Goal: Information Seeking & Learning: Check status

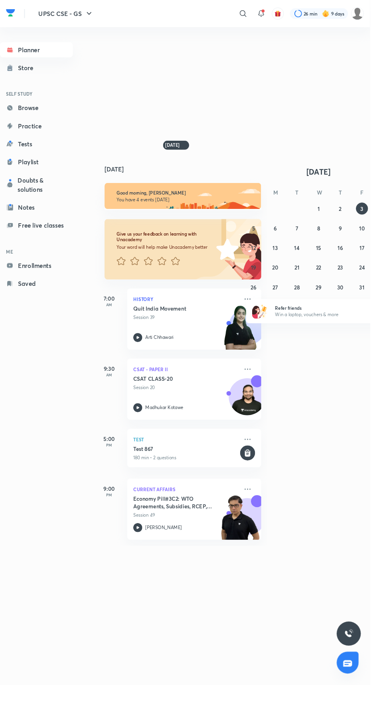
click at [255, 14] on icon at bounding box center [257, 15] width 10 height 10
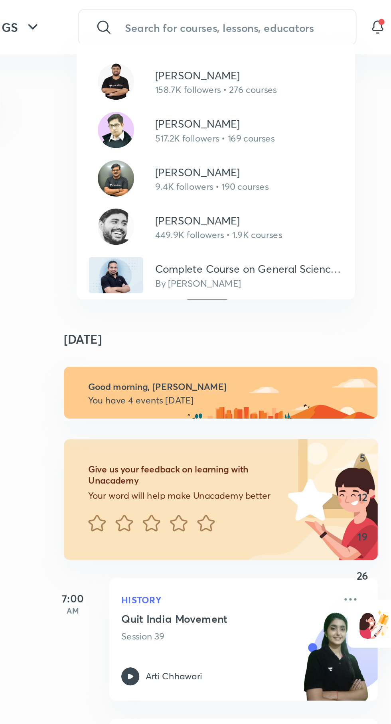
click at [161, 73] on p "517.2K followers • 169 courses" at bounding box center [190, 72] width 63 height 7
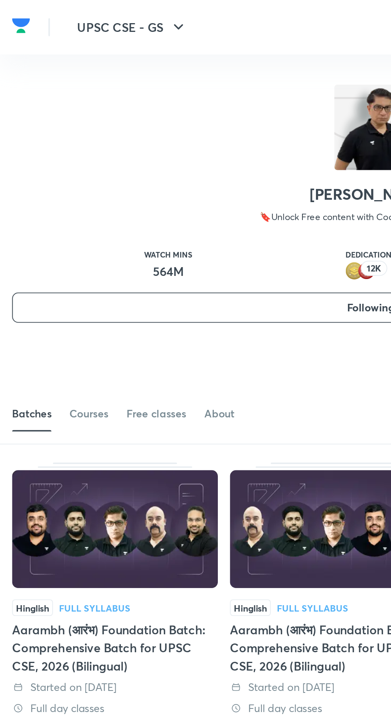
click at [48, 218] on div "Courses" at bounding box center [47, 218] width 20 height 8
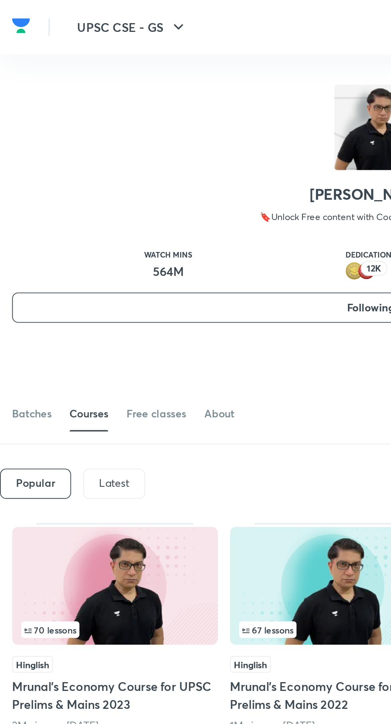
click at [55, 254] on p "Latest" at bounding box center [60, 254] width 16 height 6
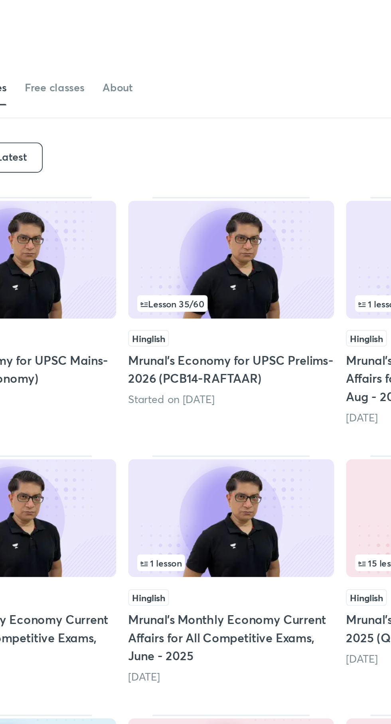
click at [161, 301] on img at bounding box center [175, 309] width 108 height 62
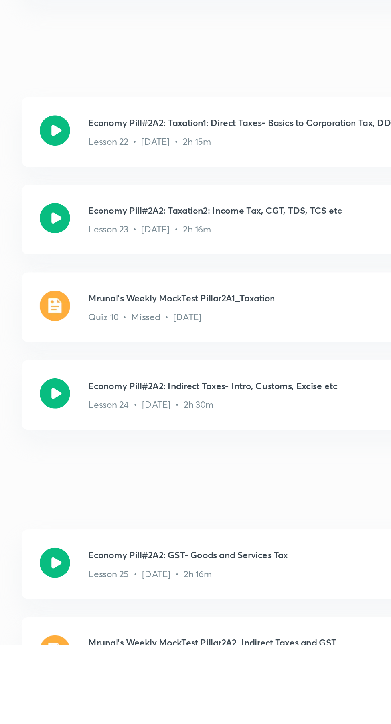
scroll to position [1764, 0]
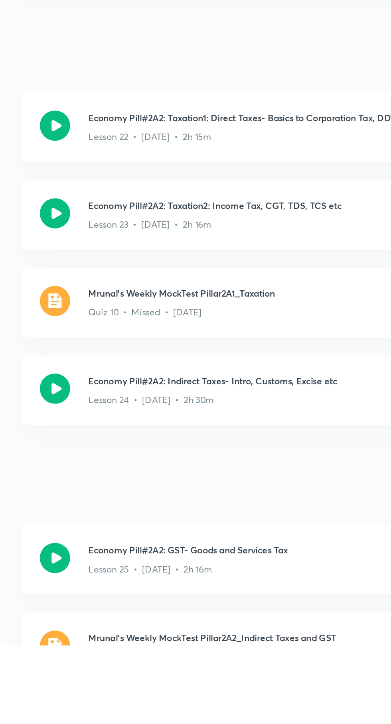
click at [155, 536] on img at bounding box center [150, 542] width 16 height 16
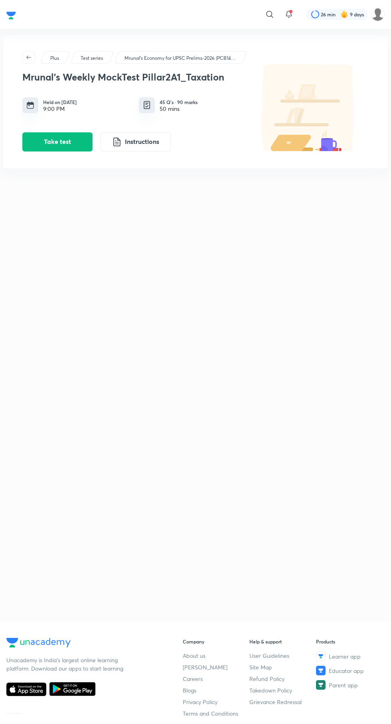
click at [43, 150] on button "Take test" at bounding box center [57, 141] width 70 height 19
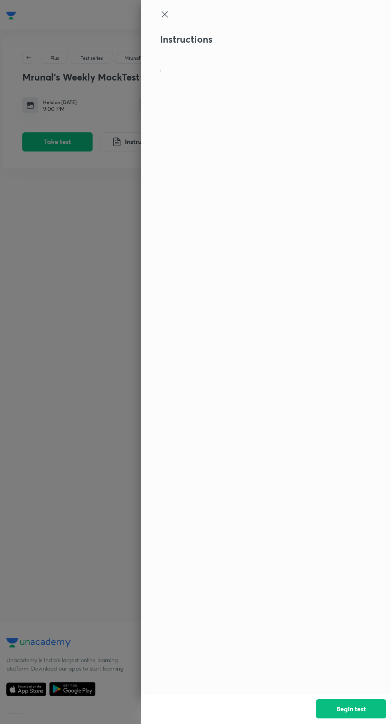
click at [349, 714] on button "Begin test" at bounding box center [351, 708] width 70 height 19
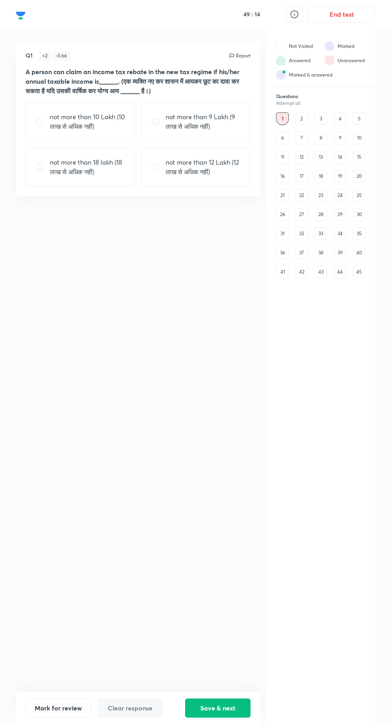
click at [206, 161] on p "not more than 12 Lakh (12 लाख से अधिक नहीं)" at bounding box center [202, 166] width 75 height 19
radio input "true"
click at [222, 708] on button "Save & next" at bounding box center [217, 707] width 65 height 19
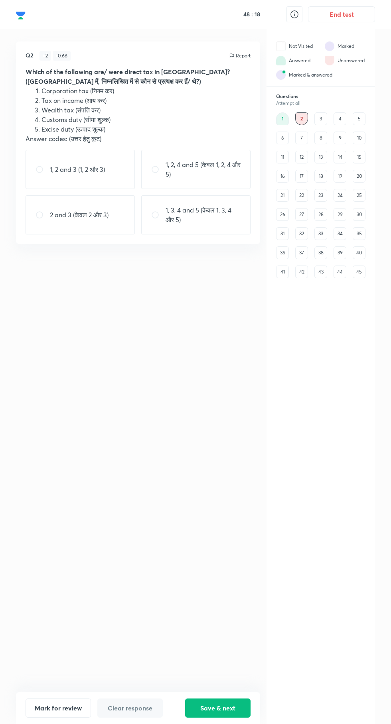
click at [73, 176] on div "1, 2 and 3 (1, 2 और 3)" at bounding box center [80, 169] width 109 height 39
radio input "true"
click at [225, 708] on button "Save & next" at bounding box center [217, 707] width 65 height 19
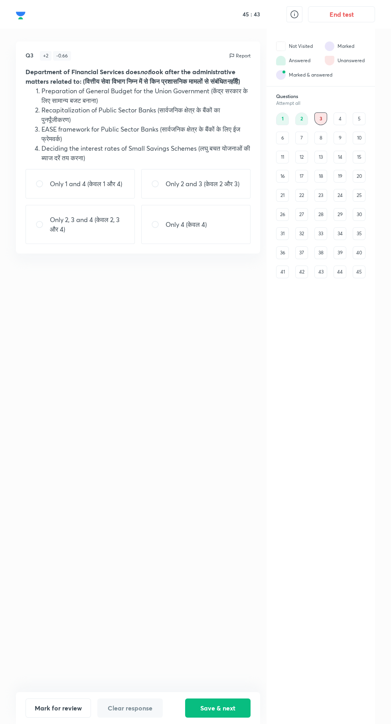
click at [202, 188] on p "Only 2 and 3 (केवल 2 और 3)" at bounding box center [202, 184] width 74 height 10
radio input "true"
click at [218, 711] on button "Save & next" at bounding box center [217, 707] width 65 height 19
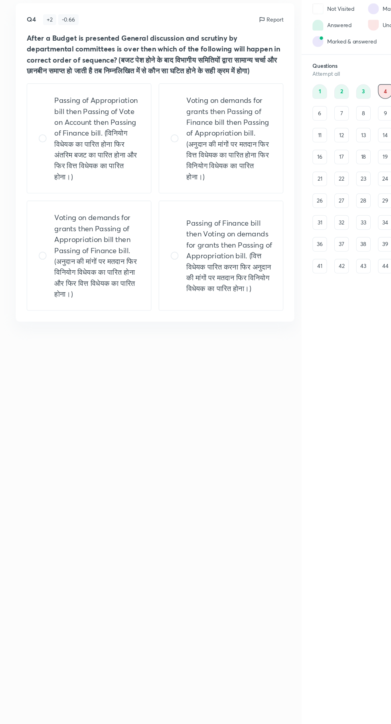
click at [94, 301] on p "Voting on demands for grants then Passing of Appropriation bill then Passing of…" at bounding box center [87, 262] width 75 height 77
radio input "true"
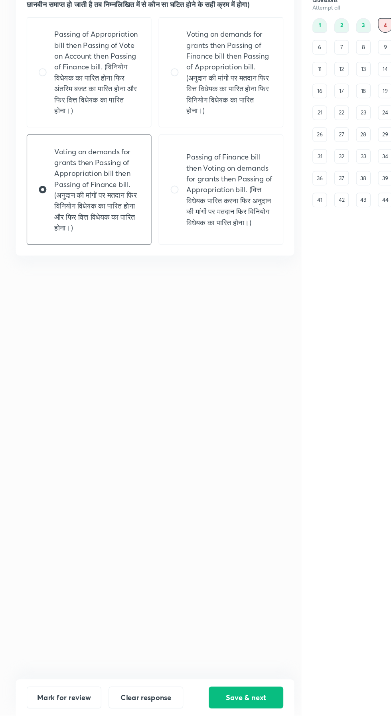
click at [221, 717] on button "Save & next" at bounding box center [217, 707] width 65 height 19
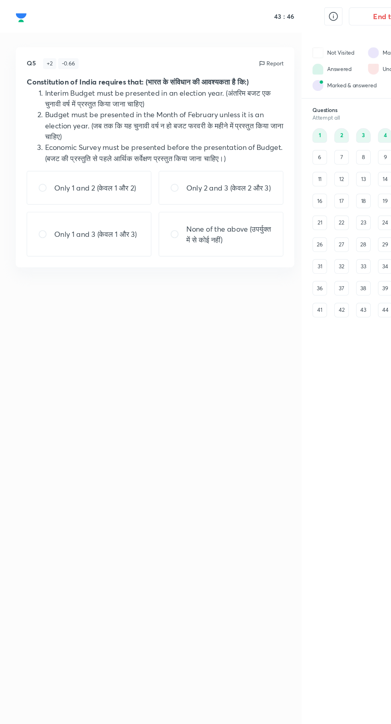
click at [197, 215] on p "None of the above (उपर्युक्त में से कोई नहीं)" at bounding box center [202, 205] width 75 height 19
radio input "true"
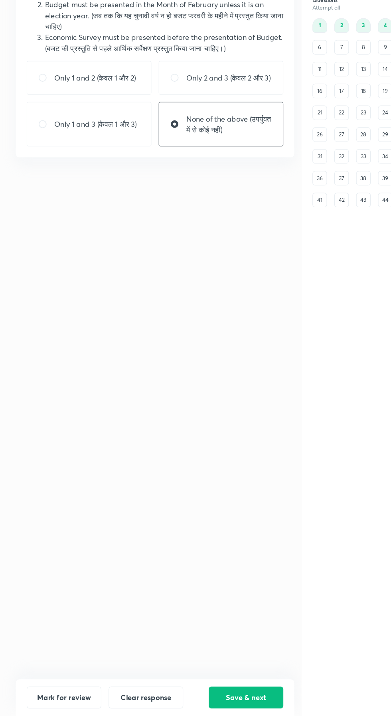
click at [221, 717] on button "Save & next" at bounding box center [217, 707] width 65 height 19
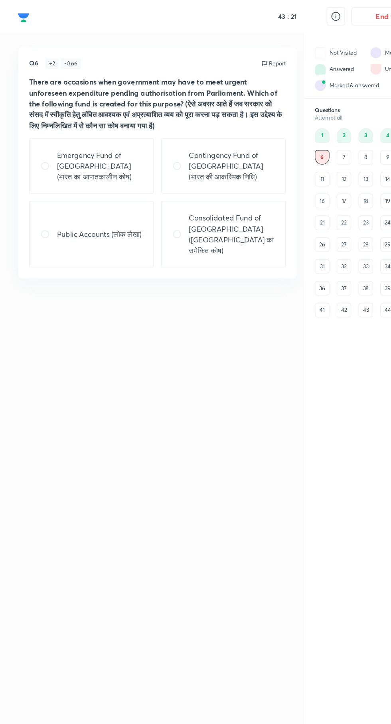
click at [212, 137] on p "Contingency Fund of [GEOGRAPHIC_DATA] (भारत की आकस्मिक निधि)" at bounding box center [202, 145] width 75 height 29
radio input "true"
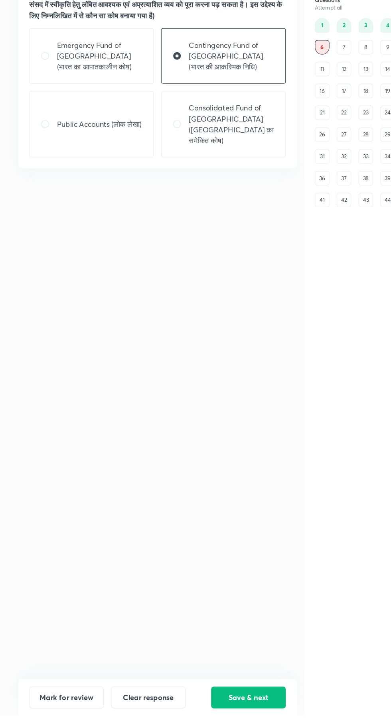
click at [211, 717] on button "Save & next" at bounding box center [217, 707] width 65 height 19
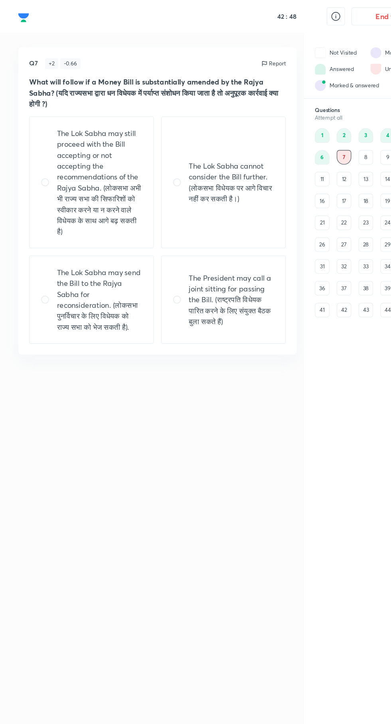
click at [72, 163] on p "The Lok Sabha may still proceed with the Bill accepting or not accepting the re…" at bounding box center [87, 160] width 75 height 96
radio input "true"
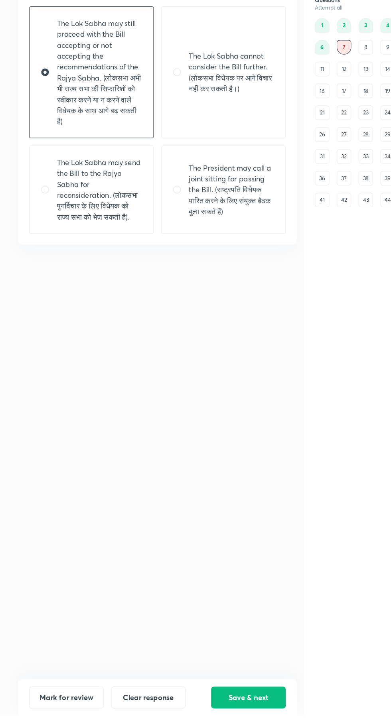
click at [216, 717] on button "Save & next" at bounding box center [217, 707] width 65 height 19
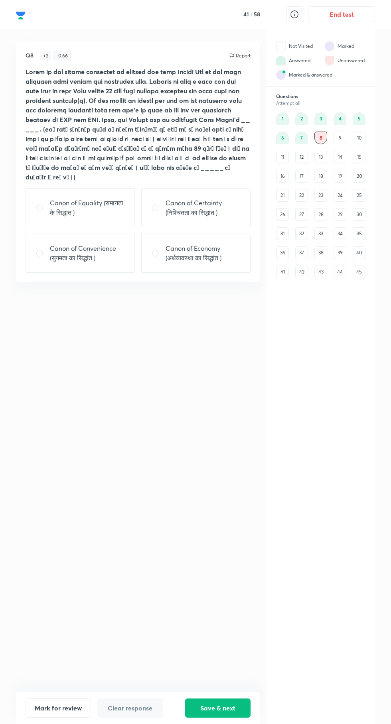
click at [91, 255] on p "Canon of Convenience (सुगमता का सिद्धांत )" at bounding box center [87, 252] width 75 height 19
radio input "true"
click at [222, 717] on button "Save & next" at bounding box center [217, 707] width 65 height 19
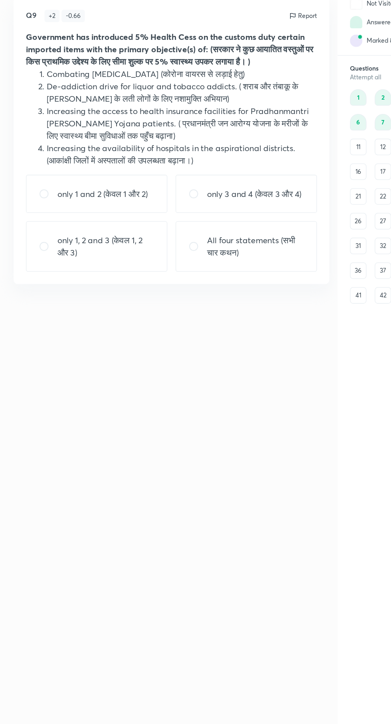
click at [198, 243] on p "﻿All four statements (सभी चार कथन)" at bounding box center [202, 233] width 75 height 19
radio input "true"
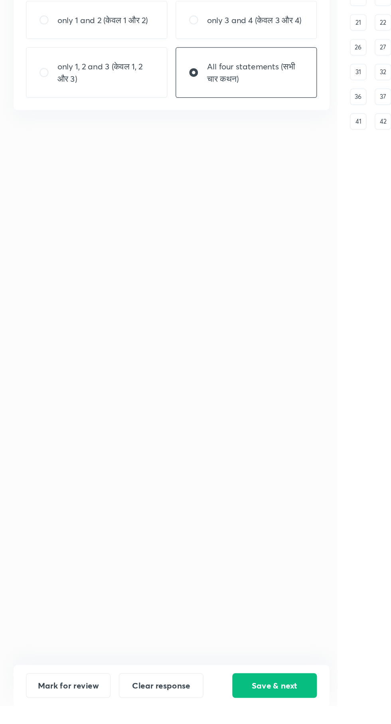
click at [220, 717] on button "Save & next" at bounding box center [217, 707] width 65 height 19
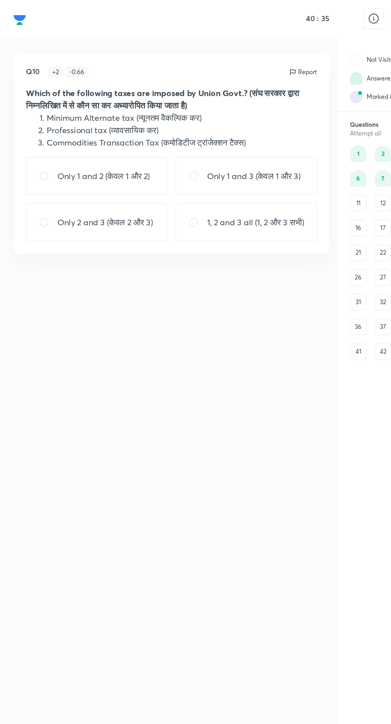
click at [204, 139] on p "Only 1 and 3 (केवल 1 और 3)" at bounding box center [201, 136] width 72 height 10
radio input "true"
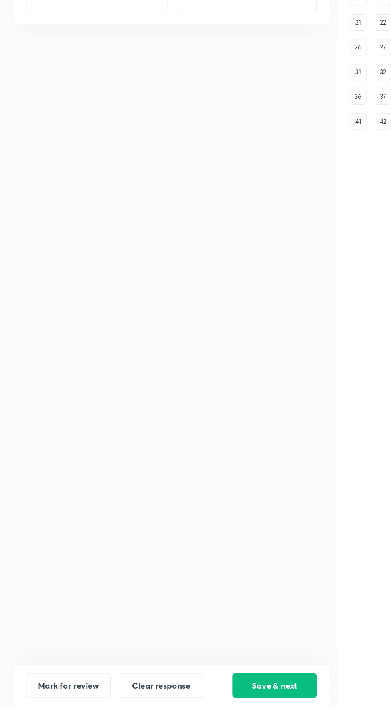
click at [215, 717] on button "Save & next" at bounding box center [217, 707] width 65 height 19
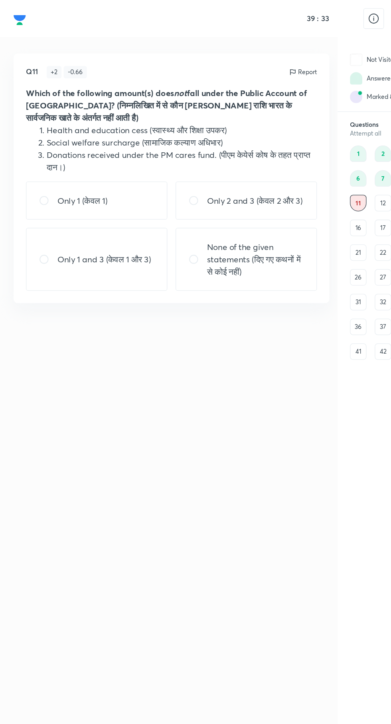
click at [207, 150] on p "Only 2 and 3 (केवल 2 और 3)" at bounding box center [202, 155] width 74 height 10
radio input "true"
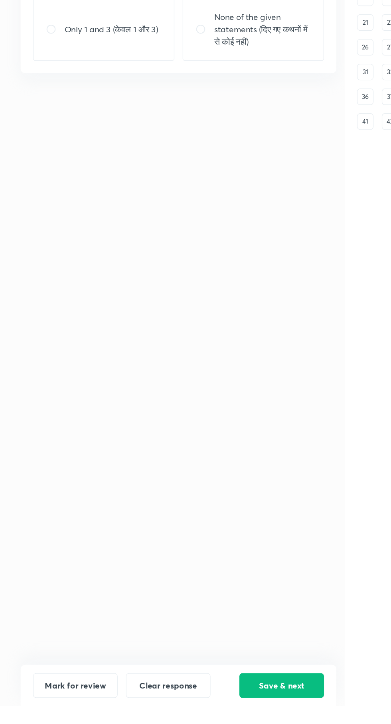
click at [214, 717] on button "Save & next" at bounding box center [217, 707] width 65 height 19
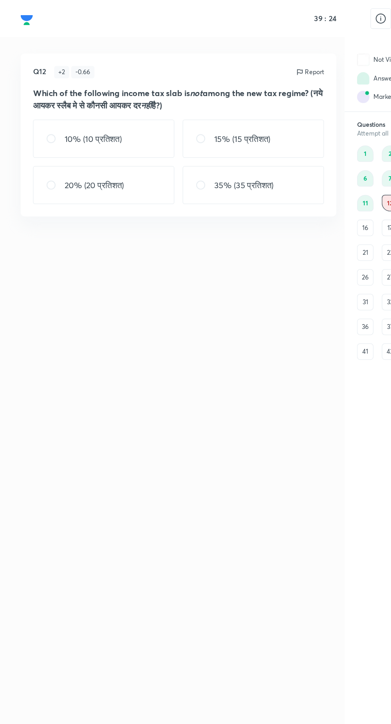
click at [194, 142] on p "35% (35 प्रतिशत)" at bounding box center [188, 143] width 46 height 10
radio input "true"
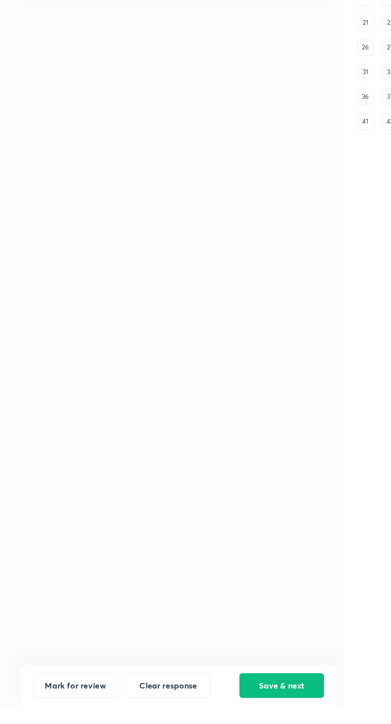
click at [214, 717] on button "Save & next" at bounding box center [217, 707] width 65 height 19
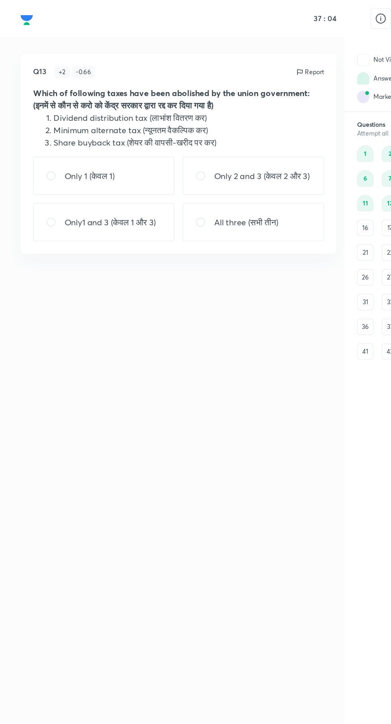
click at [61, 176] on div "Only1 and 3 (केवल 1 और 3)" at bounding box center [80, 171] width 109 height 29
radio input "true"
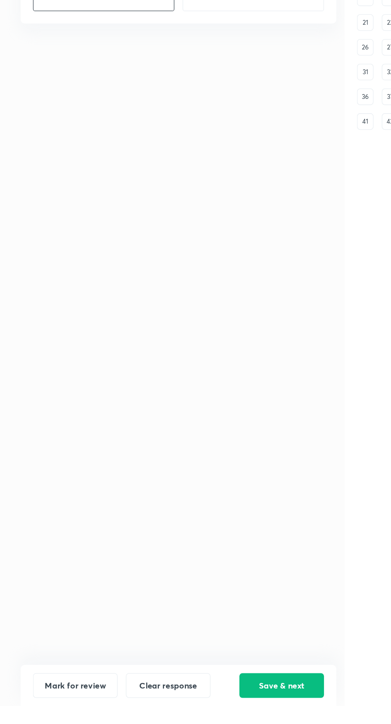
click at [217, 717] on button "Save & next" at bounding box center [217, 707] width 65 height 19
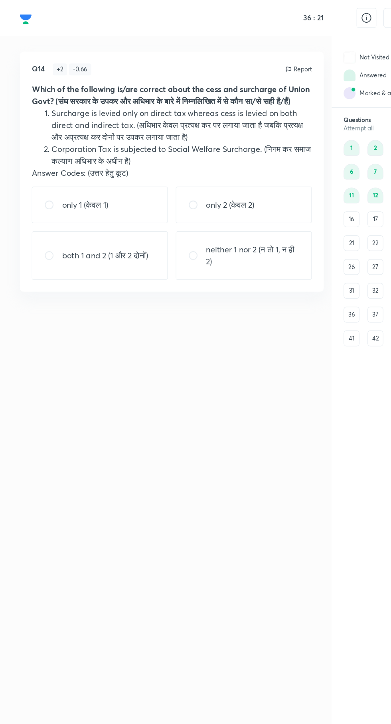
click at [224, 211] on p "neither 1 nor 2 (न तो 1, न ही 2)" at bounding box center [202, 205] width 75 height 19
radio input "true"
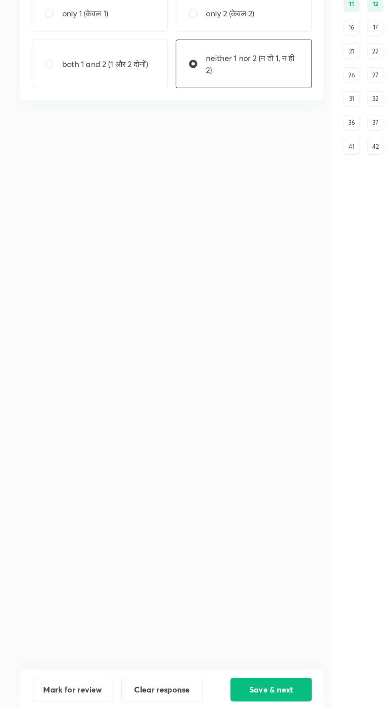
click at [219, 717] on button "Save & next" at bounding box center [217, 707] width 65 height 19
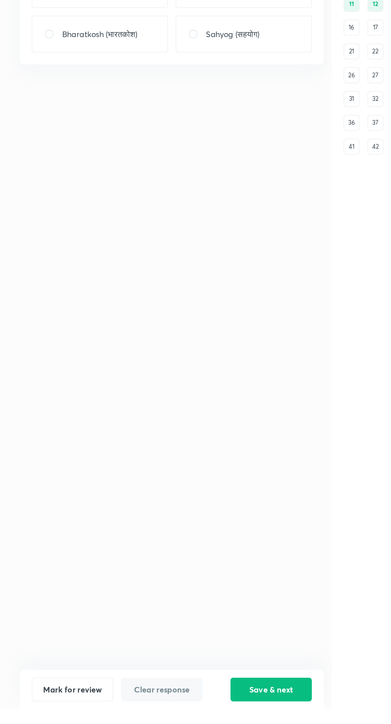
click at [223, 717] on button "Save & next" at bounding box center [217, 707] width 65 height 19
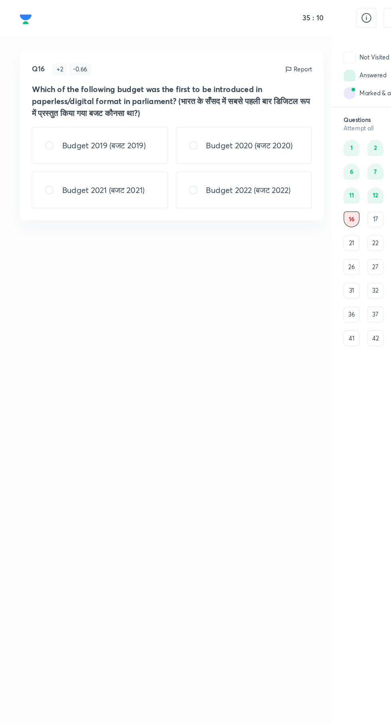
click at [70, 151] on p "Budget 2021 (बजट 2021)" at bounding box center [83, 153] width 66 height 10
radio input "true"
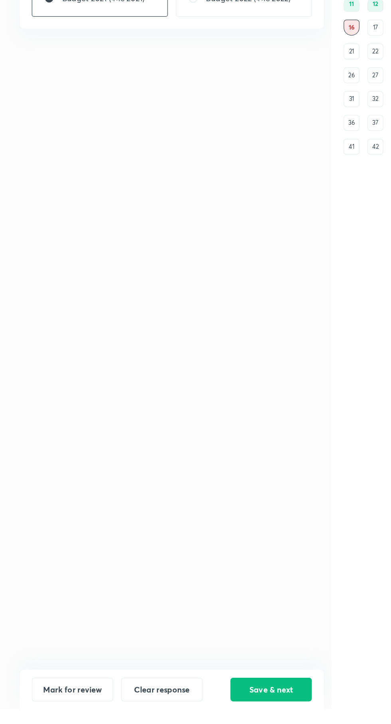
click at [221, 717] on button "Save & next" at bounding box center [217, 707] width 65 height 19
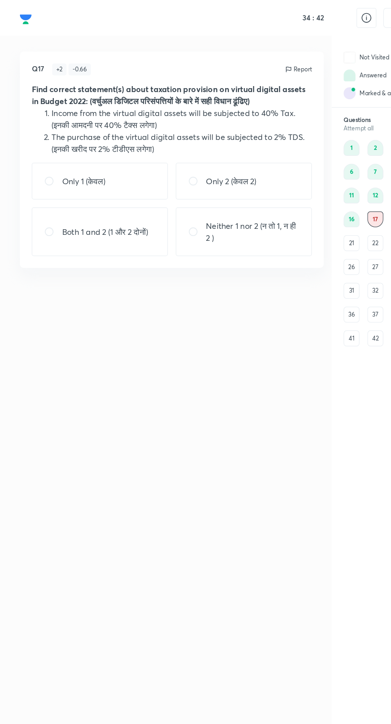
click at [83, 190] on p "Both 1 and 2 (1 और 2 दोनों)" at bounding box center [84, 186] width 69 height 10
radio input "true"
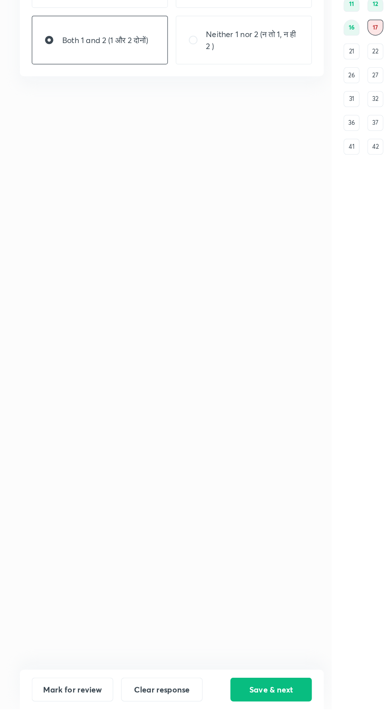
click at [218, 717] on button "Save & next" at bounding box center [217, 707] width 65 height 19
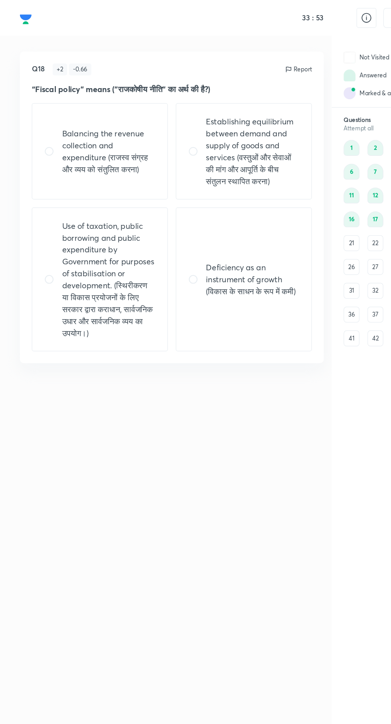
click at [77, 223] on p "Use of taxation, public borrowing and public expenditure by Government for purp…" at bounding box center [87, 225] width 75 height 96
radio input "true"
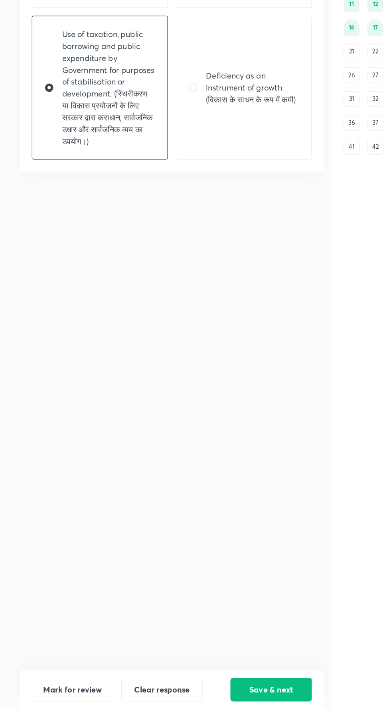
click at [222, 717] on button "Save & next" at bounding box center [217, 707] width 65 height 19
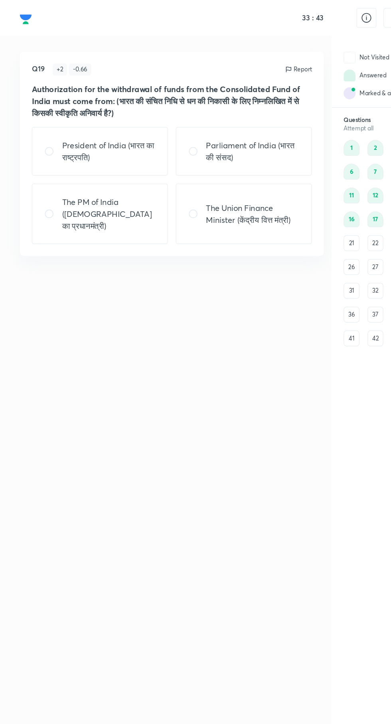
click at [204, 116] on p "Parliament of India (भारत की संसद)" at bounding box center [202, 121] width 75 height 19
radio input "true"
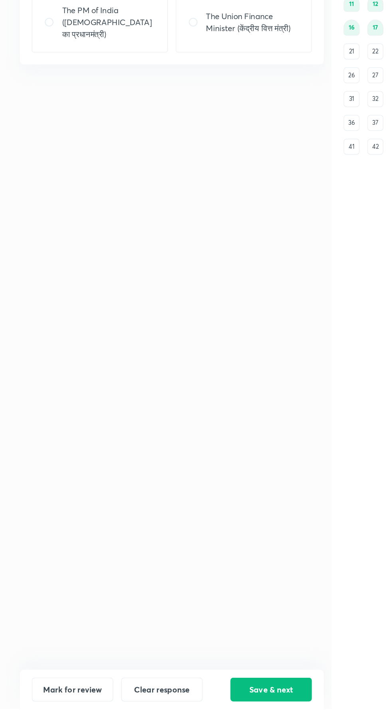
click at [224, 717] on button "Save & next" at bounding box center [217, 707] width 65 height 19
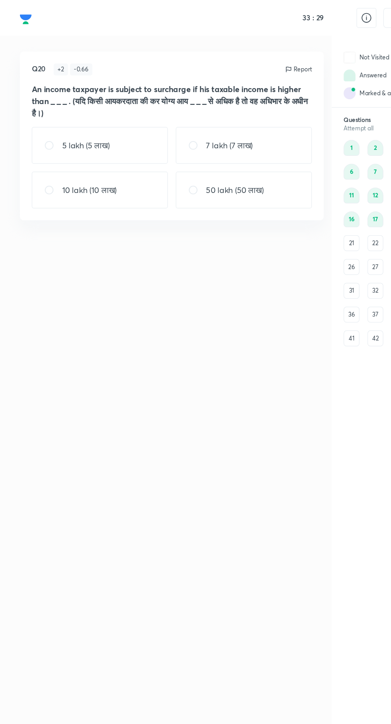
click at [209, 149] on p "50 lakh (50 लाख)" at bounding box center [188, 153] width 46 height 10
radio input "true"
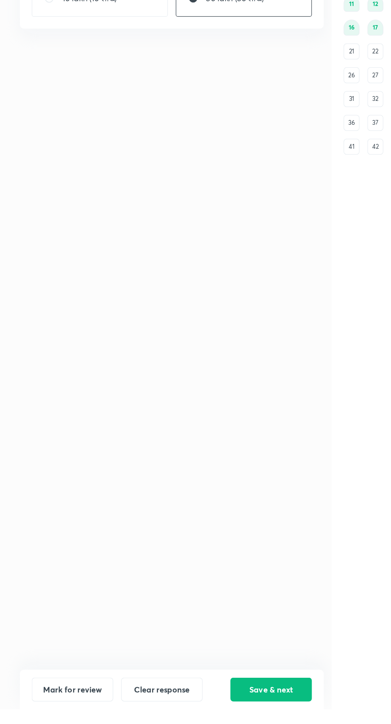
click at [218, 717] on button "Save & next" at bounding box center [217, 707] width 65 height 19
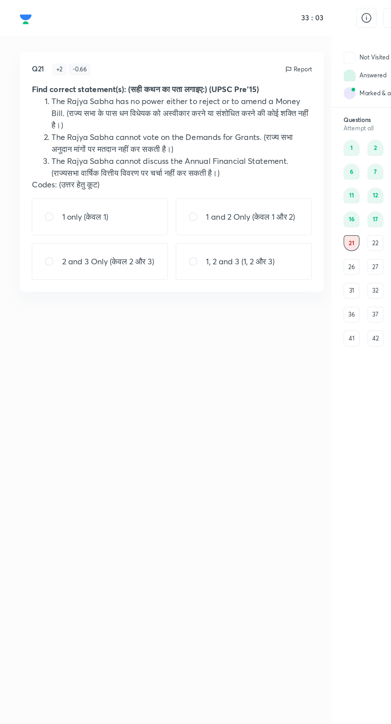
click at [202, 172] on p "1 and 2 Only (केवल 1 और 2)" at bounding box center [200, 174] width 71 height 10
radio input "true"
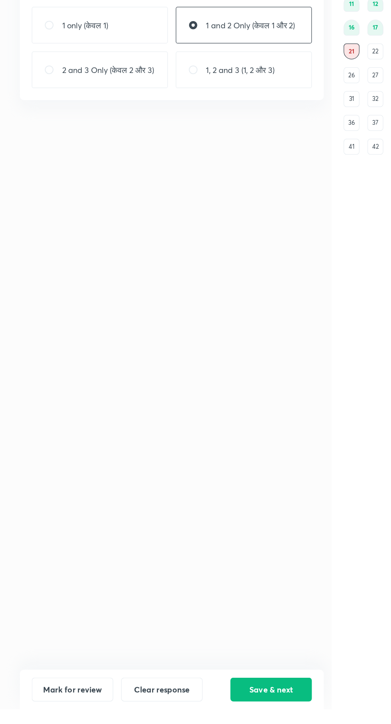
click at [216, 717] on button "Save & next" at bounding box center [217, 707] width 65 height 19
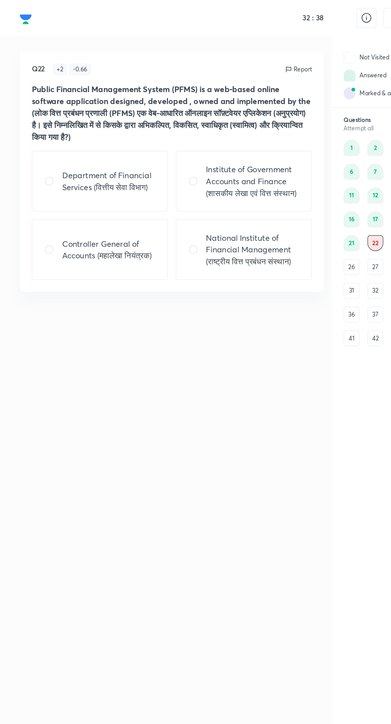
click at [208, 193] on p "National Institute of Financial Management (राष्ट्रीय वित्त प्रबंधन संस्थान)" at bounding box center [202, 200] width 75 height 29
radio input "true"
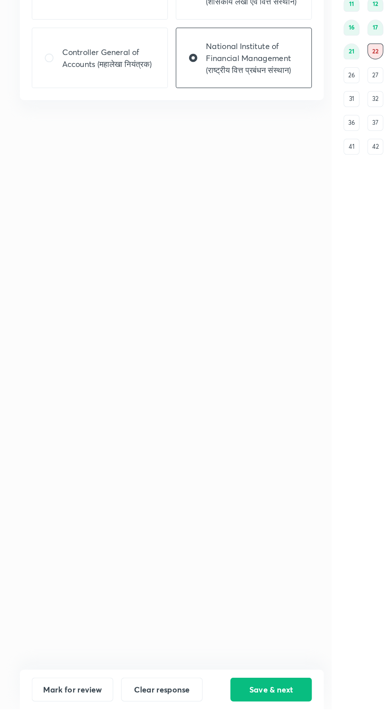
click at [220, 717] on button "Save & next" at bounding box center [217, 707] width 65 height 19
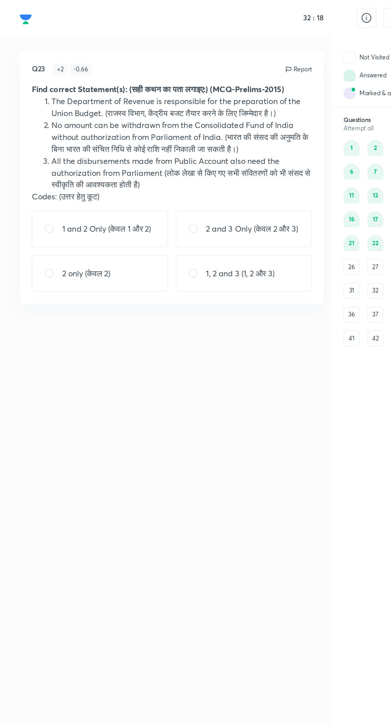
click at [94, 230] on div "2 only (केवल 2)" at bounding box center [80, 219] width 109 height 29
radio input "true"
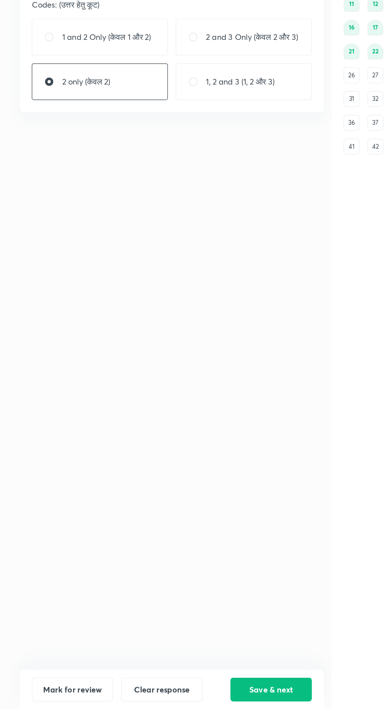
click at [214, 717] on button "Save & next" at bounding box center [217, 707] width 65 height 19
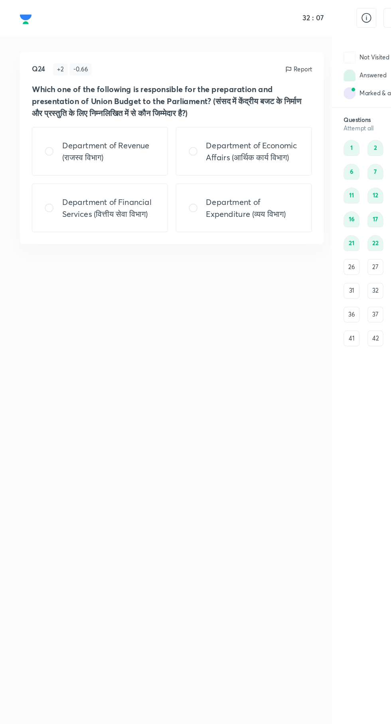
click at [217, 123] on p "Department of Economic Affairs (आर्थिक कार्य विभाग)" at bounding box center [202, 121] width 75 height 19
radio input "true"
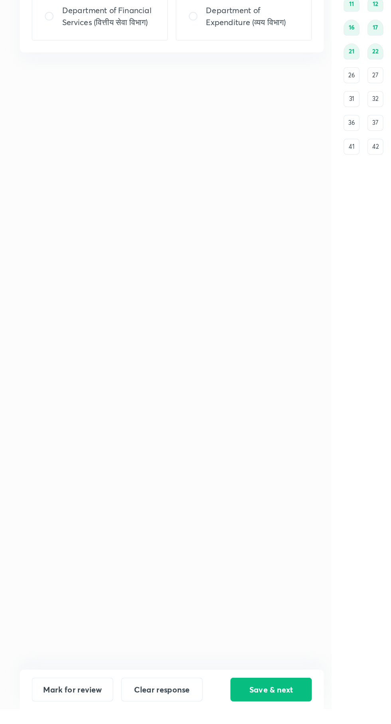
click at [216, 717] on button "Save & next" at bounding box center [217, 707] width 65 height 19
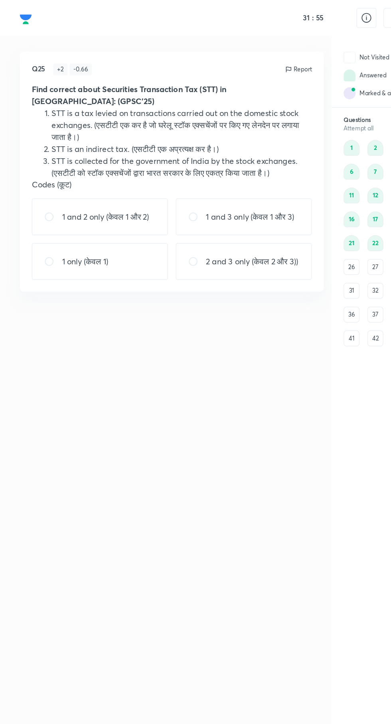
click at [208, 169] on p "1 and 3 only (केवल 1 और 3)" at bounding box center [200, 174] width 71 height 10
radio input "true"
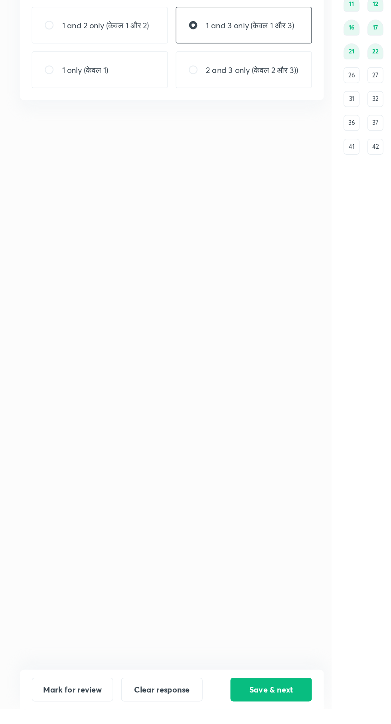
click at [221, 717] on button "Save & next" at bounding box center [217, 707] width 65 height 19
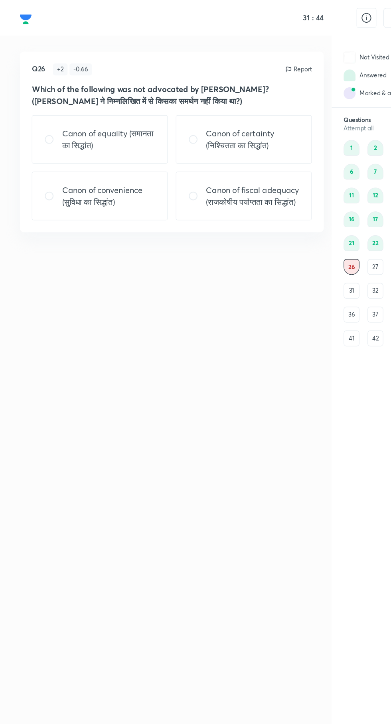
click at [203, 155] on p "Canon of fiscal adequacy (राजकोषीय पर्याप्तता का सिद्धांत)" at bounding box center [202, 157] width 75 height 19
radio input "true"
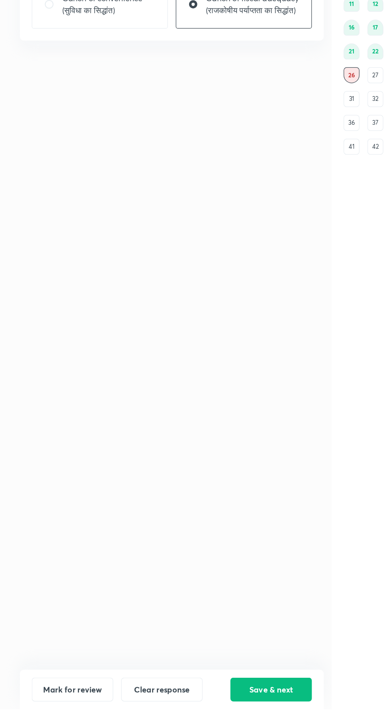
click at [218, 717] on button "Save & next" at bounding box center [217, 707] width 65 height 19
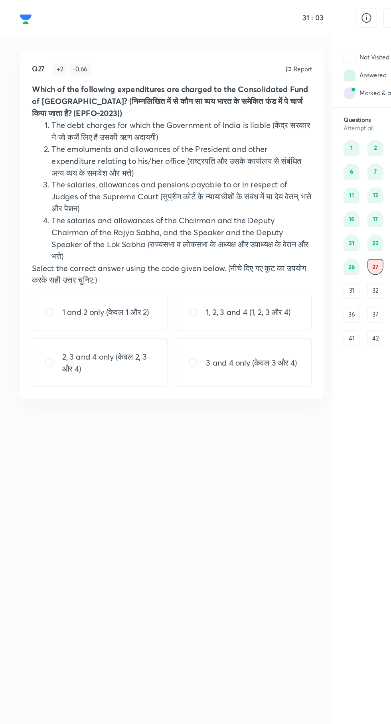
click at [194, 258] on div "1, 2, 3 and 4 (1, 2, 3 और 4)" at bounding box center [195, 250] width 109 height 29
radio input "true"
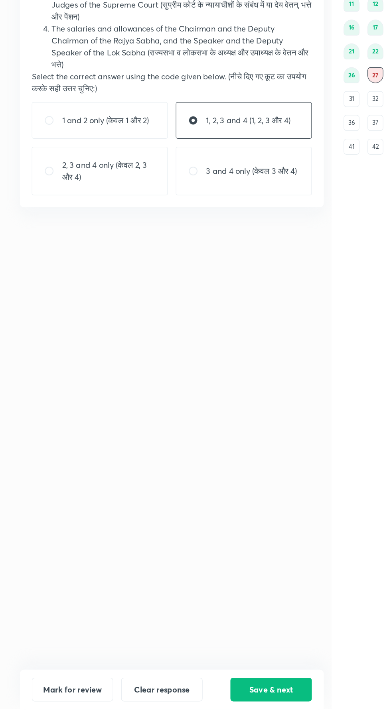
click at [220, 717] on button "Save & next" at bounding box center [217, 707] width 65 height 19
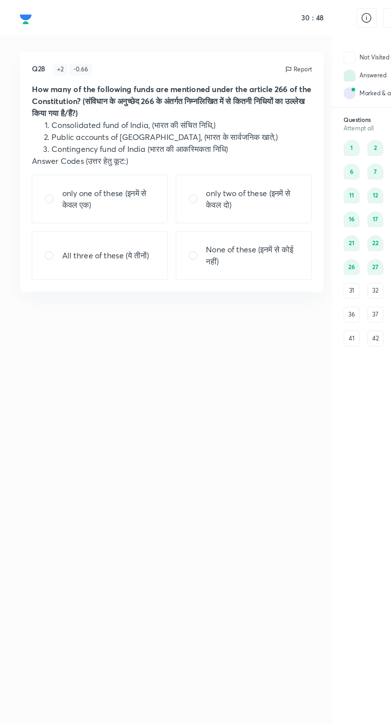
click at [210, 162] on p "only two of these (इनमें से केवल दो)" at bounding box center [202, 159] width 75 height 19
radio input "true"
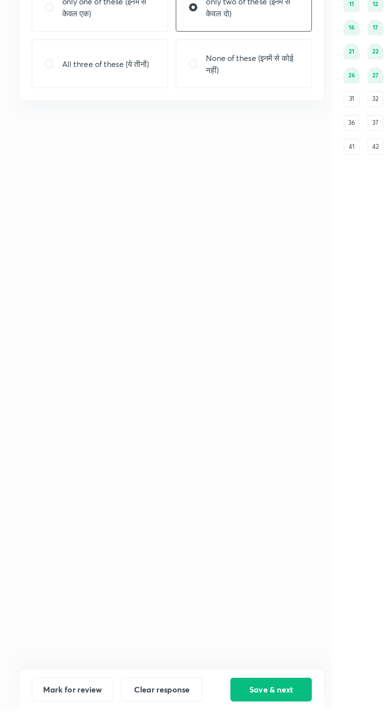
click at [220, 717] on button "Save & next" at bounding box center [217, 707] width 65 height 19
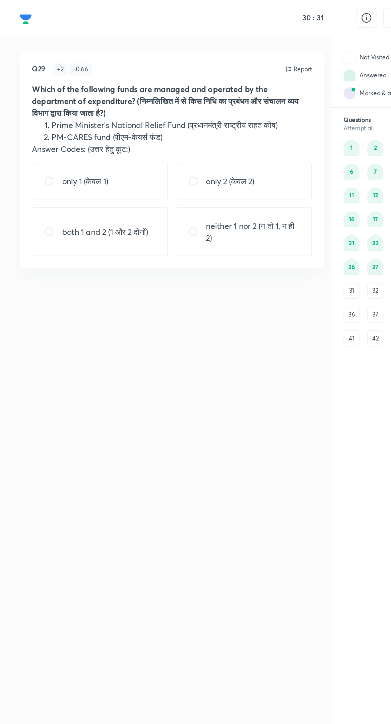
click at [210, 179] on p "neither 1 nor 2 (न तो 1, न ही 2)" at bounding box center [202, 186] width 75 height 19
radio input "true"
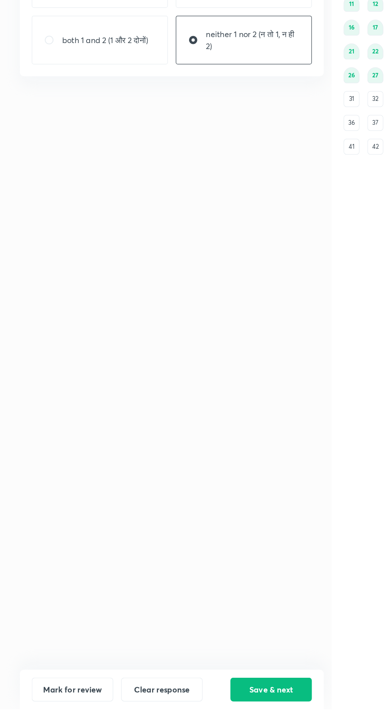
click at [217, 717] on button "Save & next" at bounding box center [217, 707] width 65 height 19
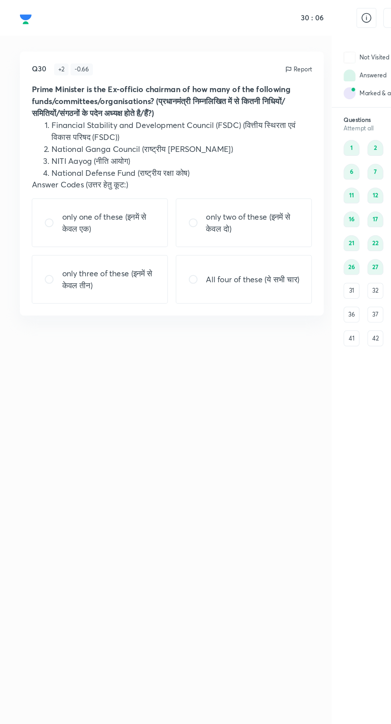
click at [208, 186] on p "only two of these (इनमें से केवल दो)" at bounding box center [202, 178] width 75 height 19
radio input "true"
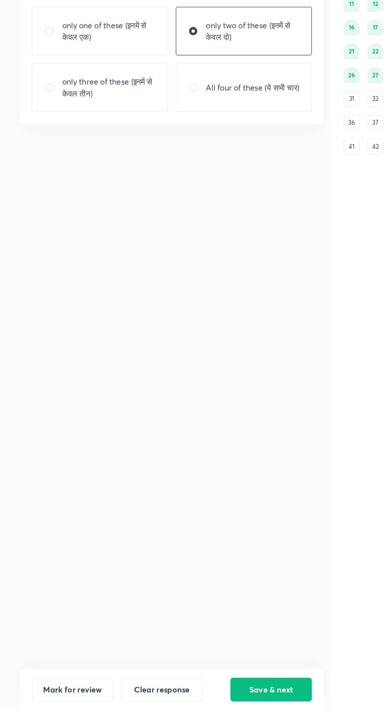
click at [205, 717] on button "Save & next" at bounding box center [217, 707] width 65 height 19
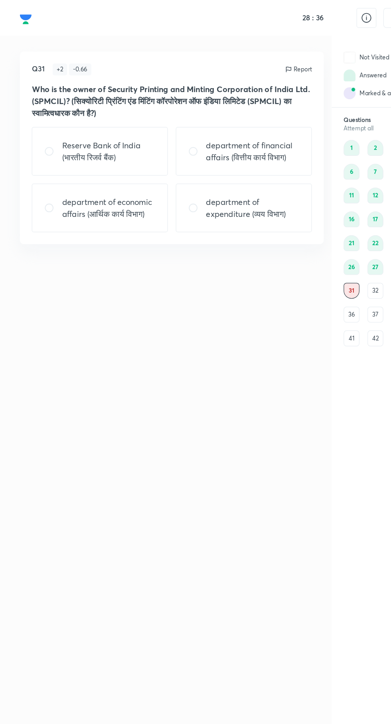
click at [78, 171] on p "department of economic affairs (आर्थिक कार्य विभाग)" at bounding box center [87, 166] width 75 height 19
radio input "true"
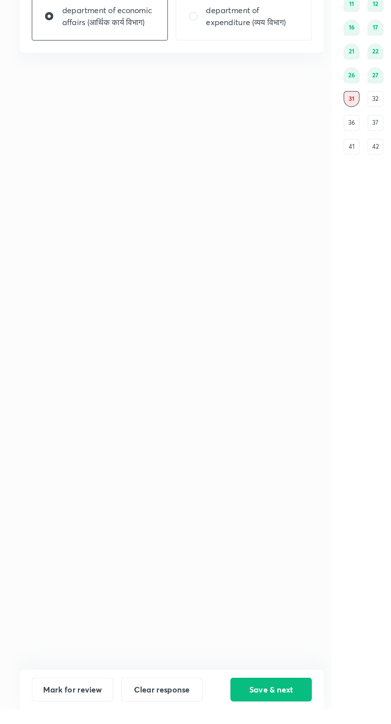
click at [217, 717] on button "Save & next" at bounding box center [217, 707] width 65 height 19
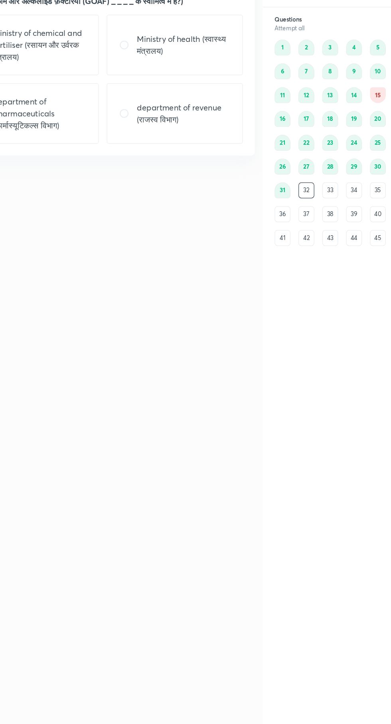
scroll to position [4, 0]
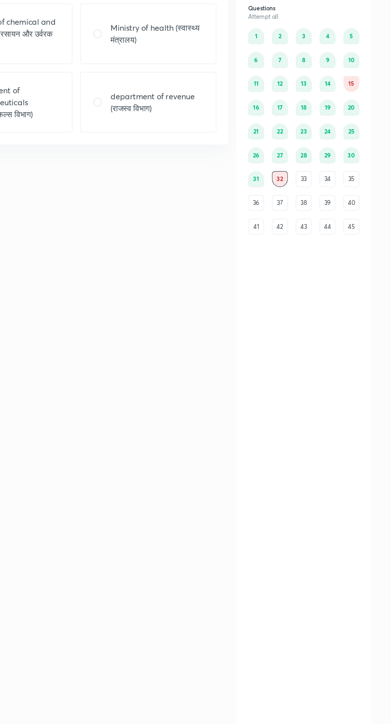
click at [359, 210] on div "30" at bounding box center [358, 214] width 13 height 13
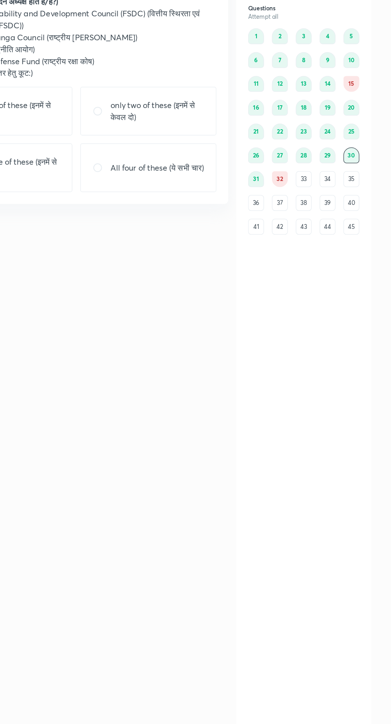
radio input "true"
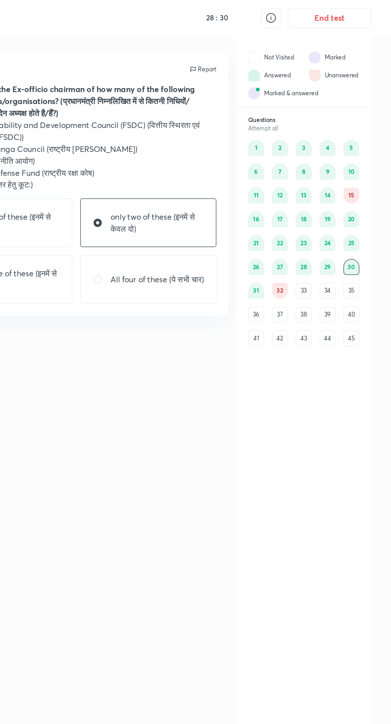
scroll to position [0, 0]
click at [301, 233] on div "32" at bounding box center [301, 233] width 13 height 13
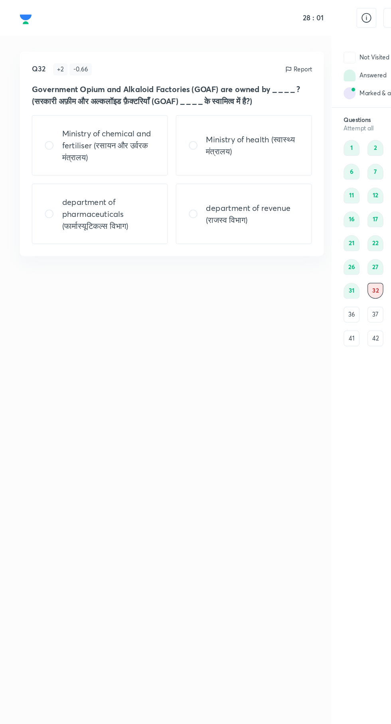
click at [209, 163] on p "department of revenue (राजस्व विभाग)" at bounding box center [202, 171] width 75 height 19
radio input "true"
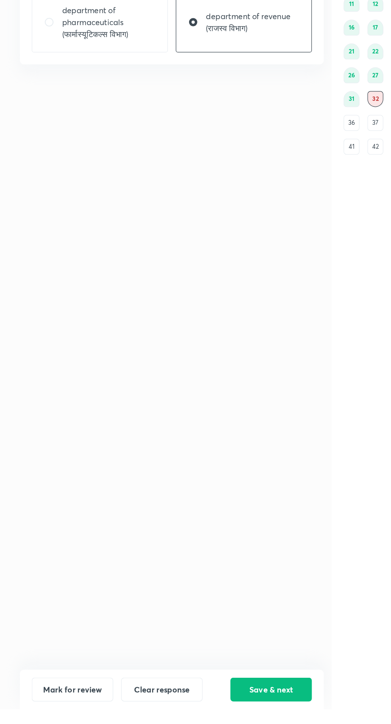
click at [227, 717] on button "Save & next" at bounding box center [217, 707] width 65 height 19
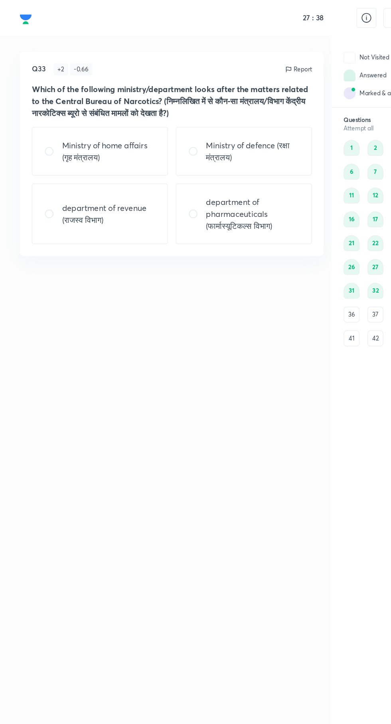
click at [86, 124] on p "Ministry of home affairs (गृह मंत्रालय)" at bounding box center [87, 121] width 75 height 19
radio input "true"
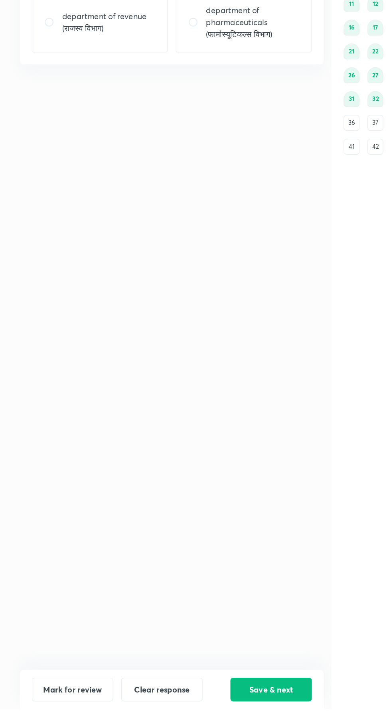
click at [222, 717] on button "Save & next" at bounding box center [217, 707] width 65 height 19
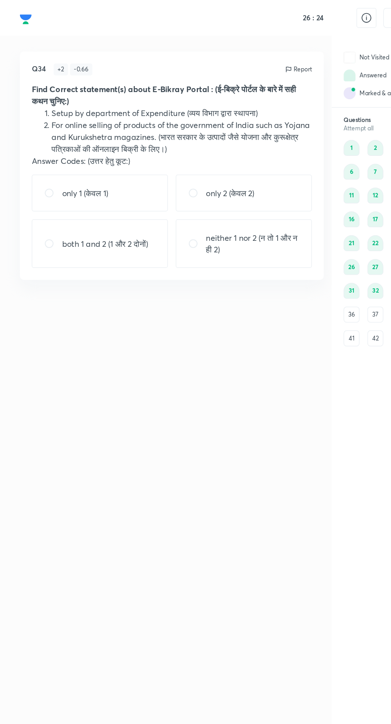
click at [192, 189] on p "neither 1 nor 2 (न तो 1 और न ही 2)" at bounding box center [202, 195] width 75 height 19
radio input "true"
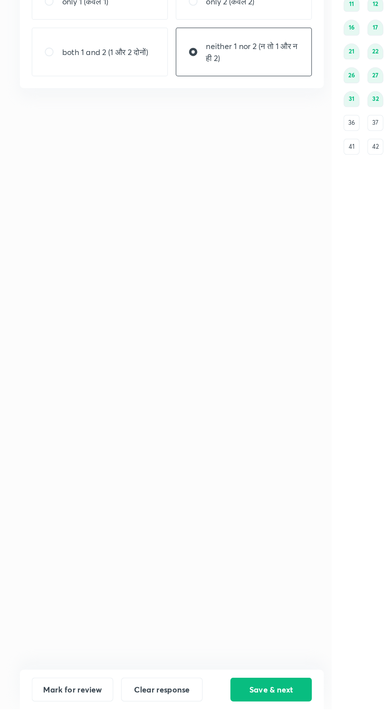
click at [221, 717] on button "Save & next" at bounding box center [217, 707] width 65 height 19
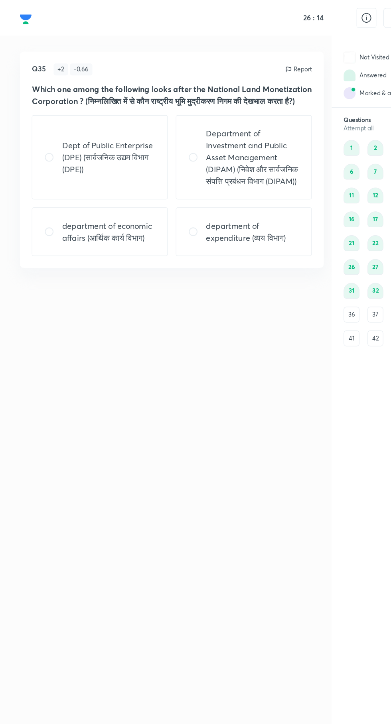
click at [80, 141] on p "Dept of Public Enterprise (DPE) (सार्वजनिक उद्यम विभाग (DPE))" at bounding box center [87, 126] width 75 height 29
radio input "true"
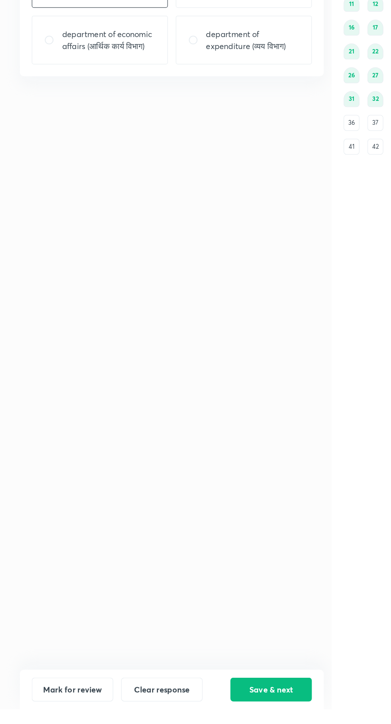
click at [218, 717] on button "Save & next" at bounding box center [217, 707] width 65 height 19
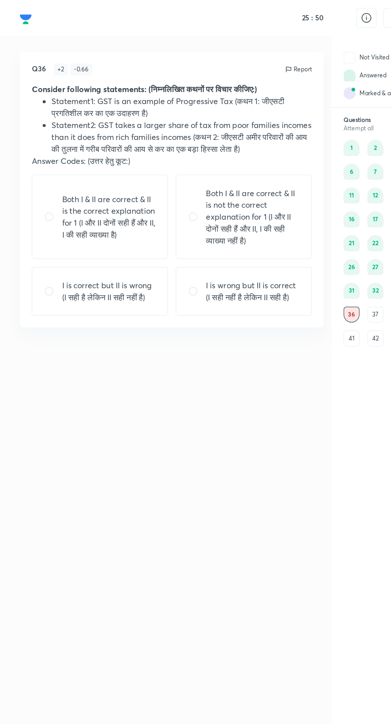
click at [185, 236] on p "I is wrong but II is correct (I सही नहीं है लेकिन II सही है)" at bounding box center [202, 233] width 75 height 19
radio input "true"
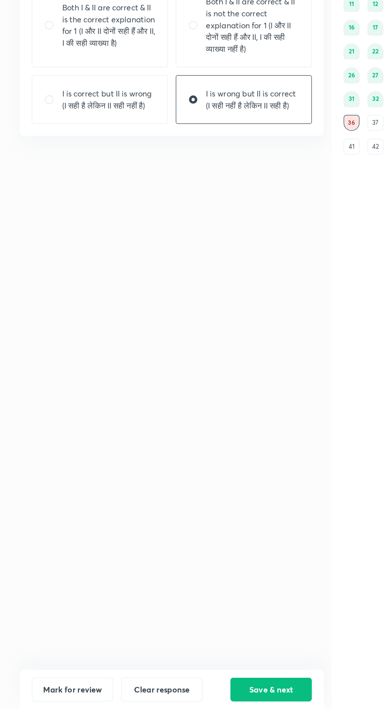
click at [214, 717] on button "Save & next" at bounding box center [217, 707] width 65 height 19
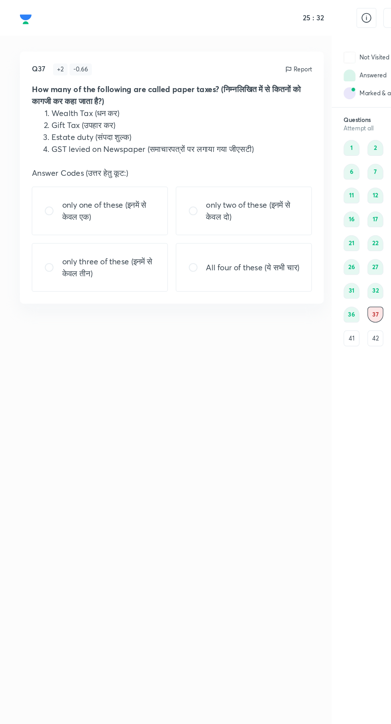
click at [108, 218] on p "only three of these (इनमें से केवल तीन)" at bounding box center [87, 214] width 75 height 19
radio input "true"
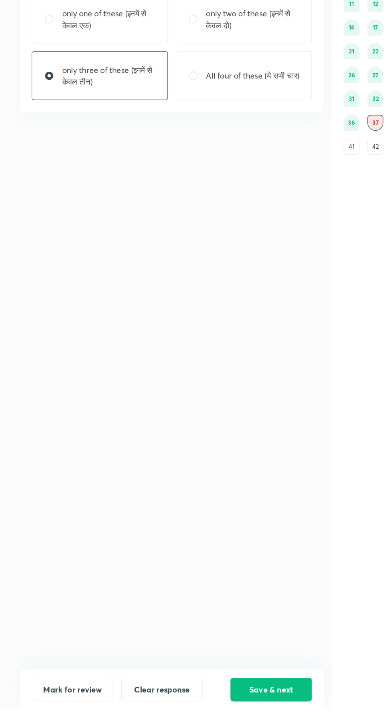
click at [212, 717] on button "Save & next" at bounding box center [217, 707] width 65 height 19
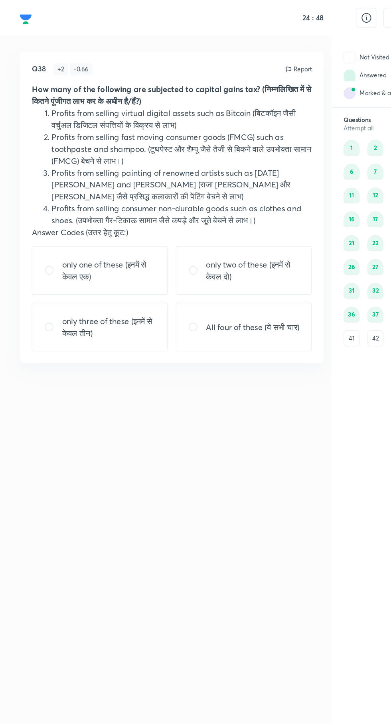
click at [200, 229] on div "only two of these (इनमें से केवल दो)" at bounding box center [195, 217] width 109 height 39
radio input "true"
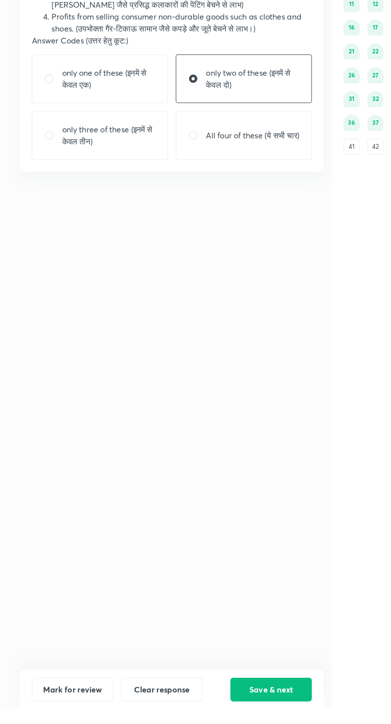
click at [214, 717] on button "Save & next" at bounding box center [217, 707] width 65 height 19
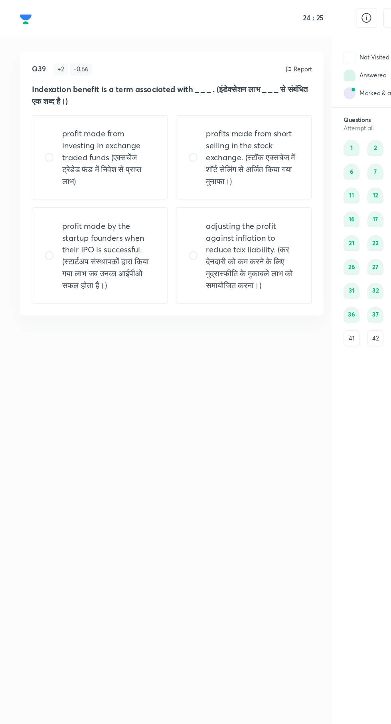
click at [215, 198] on p "adjusting the profit against inflation to reduce tax liability. (कर देनदारी को …" at bounding box center [202, 205] width 75 height 57
click at [207, 221] on p "adjusting the profit against inflation to reduce tax liability. (कर देनदारी को …" at bounding box center [202, 205] width 75 height 57
click at [202, 200] on p "adjusting the profit against inflation to reduce tax liability. (कर देनदारी को …" at bounding box center [202, 205] width 75 height 57
radio input "true"
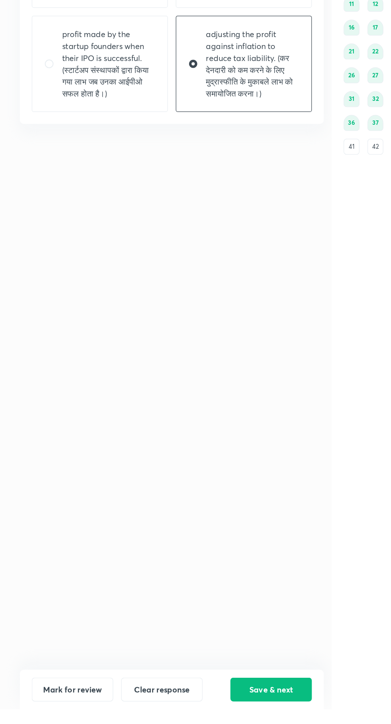
click at [217, 717] on button "Save & next" at bounding box center [217, 707] width 65 height 19
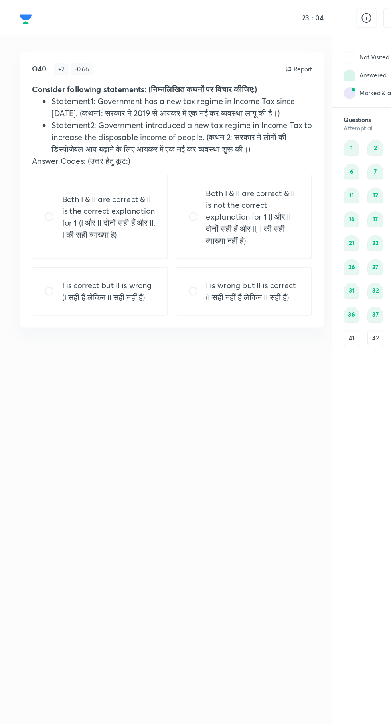
click at [231, 243] on p "I is wrong but II is correct (I सही नहीं है लेकिन II सही है)" at bounding box center [202, 233] width 75 height 19
radio input "true"
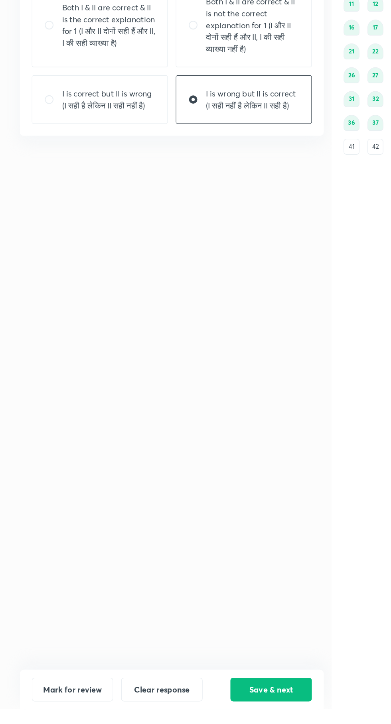
click at [219, 717] on button "Save & next" at bounding box center [217, 707] width 65 height 19
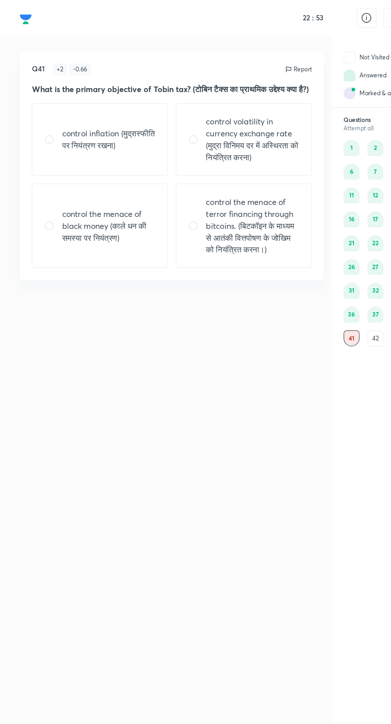
click at [188, 105] on p "control volatility in currency exchange rate (मुद्रा विनिमय दर में अस्थिरता को …" at bounding box center [202, 112] width 75 height 38
radio input "true"
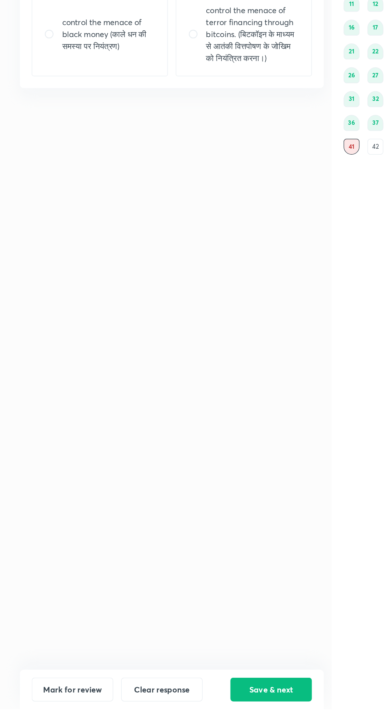
click at [214, 717] on button "Save & next" at bounding box center [217, 707] width 65 height 19
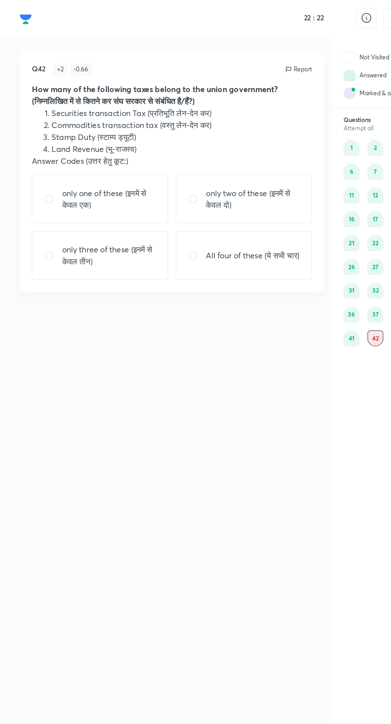
click at [177, 155] on p "only two of these (इनमें से केवल दो)" at bounding box center [202, 159] width 75 height 19
radio input "true"
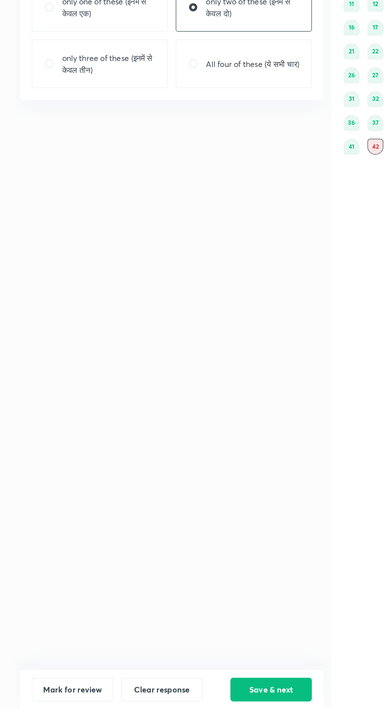
click at [217, 717] on button "Save & next" at bounding box center [217, 707] width 65 height 19
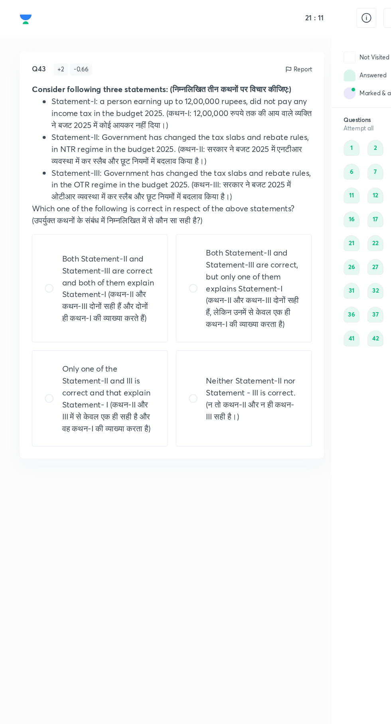
click at [75, 343] on p "Only one of the Statement-II and III is correct and that explain Statement- I (…" at bounding box center [87, 319] width 75 height 57
radio input "true"
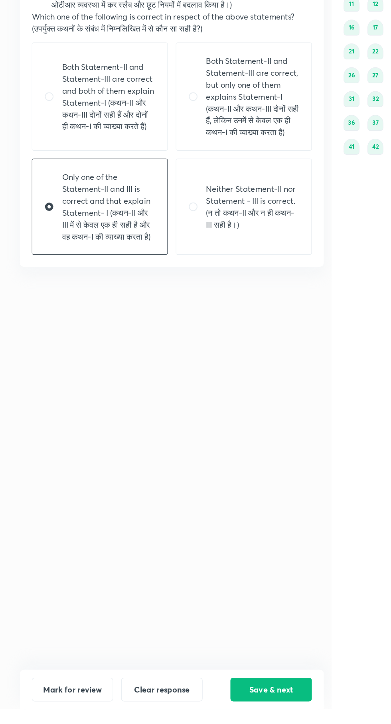
click at [220, 717] on button "Save & next" at bounding box center [217, 707] width 65 height 19
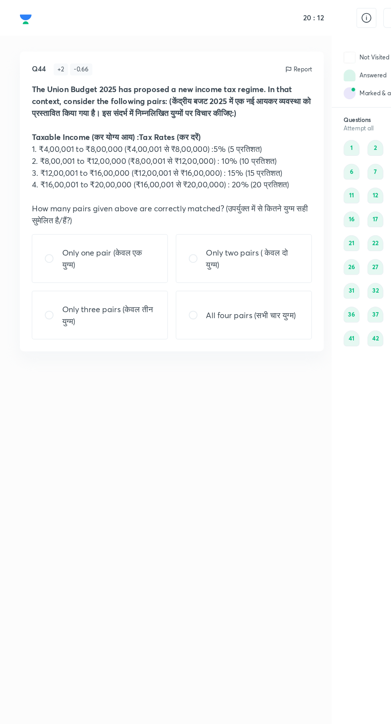
click at [96, 258] on p "Only three pairs (केवल तीन युग्म)" at bounding box center [87, 252] width 75 height 19
radio input "true"
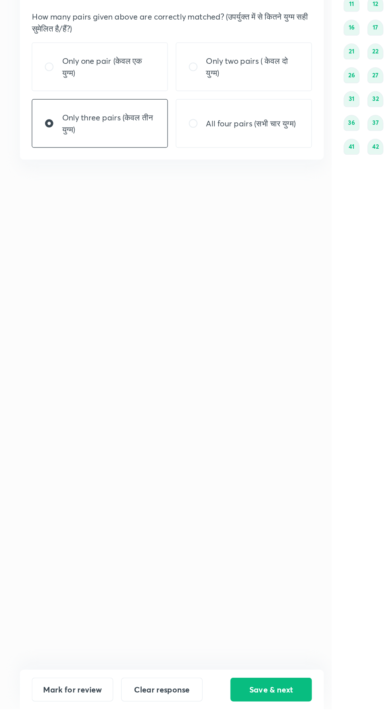
click at [208, 717] on button "Save & next" at bounding box center [217, 707] width 65 height 19
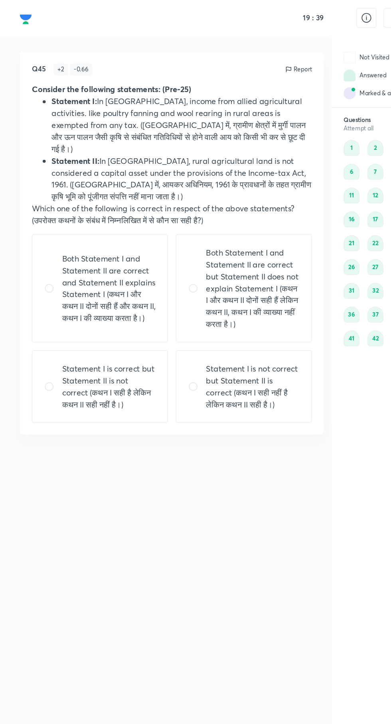
click at [211, 300] on p "Statement I is not correct but Statement II is correct (कथन I सही नहीं है लेकिन…" at bounding box center [202, 310] width 75 height 38
radio input "true"
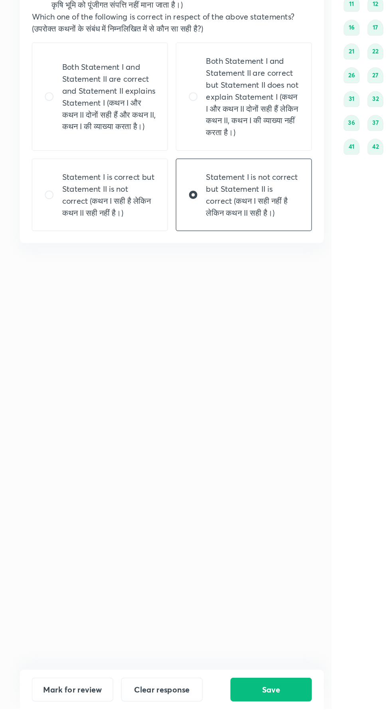
click at [222, 717] on button "Save" at bounding box center [217, 707] width 65 height 19
click at [227, 717] on button "Save" at bounding box center [217, 707] width 65 height 19
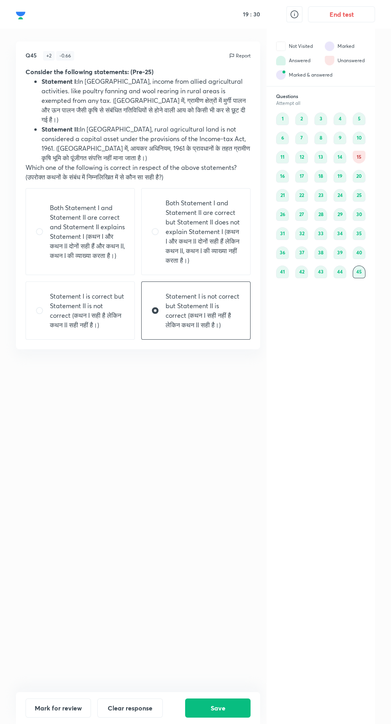
click at [353, 11] on button "End test" at bounding box center [341, 14] width 67 height 16
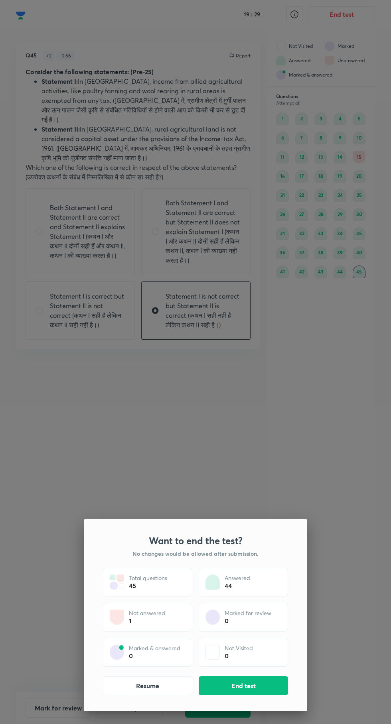
click at [245, 682] on button "End test" at bounding box center [242, 685] width 89 height 19
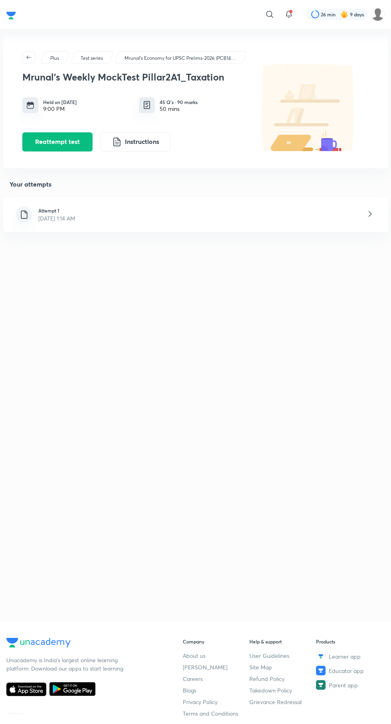
click at [369, 214] on icon at bounding box center [370, 214] width 10 height 10
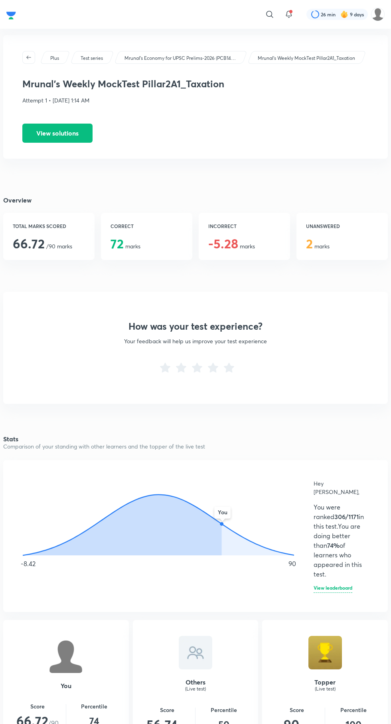
click at [61, 137] on button "View solutions" at bounding box center [57, 133] width 70 height 19
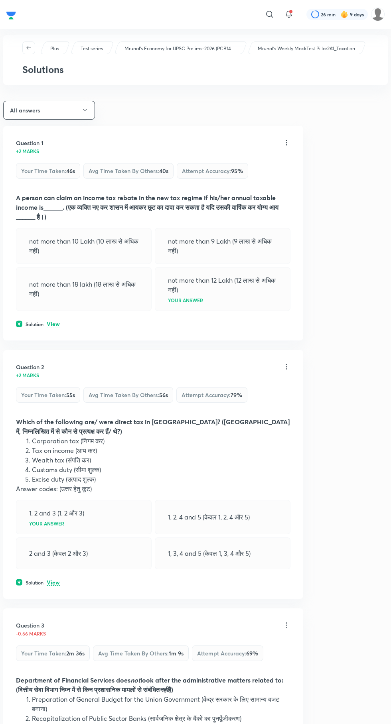
click at [86, 113] on icon "button" at bounding box center [85, 110] width 6 height 6
click at [39, 164] on span "Incorrect answers" at bounding box center [52, 164] width 81 height 8
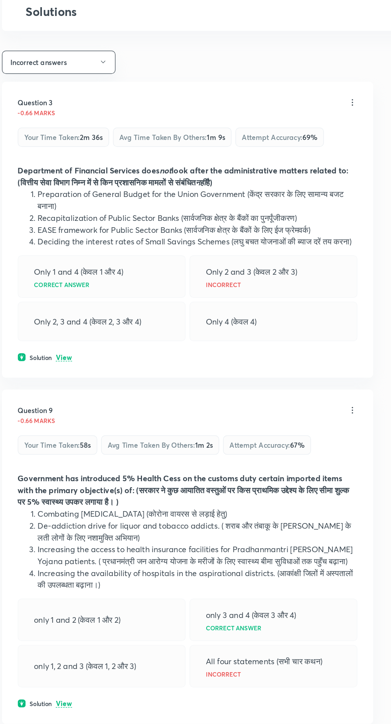
click at [56, 352] on p "View" at bounding box center [53, 349] width 13 height 6
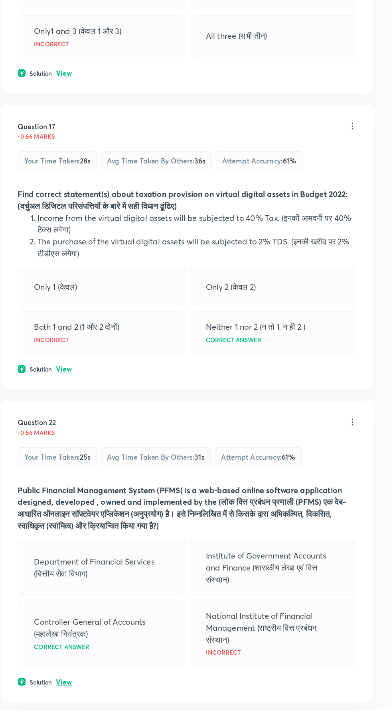
scroll to position [758, 0]
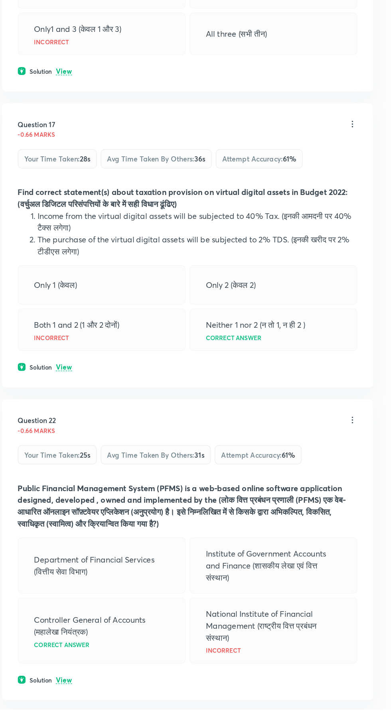
click at [53, 448] on p "View" at bounding box center [53, 447] width 13 height 6
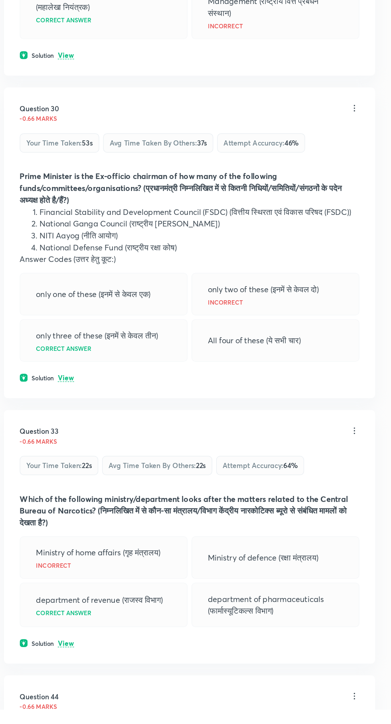
scroll to position [1310, 0]
click at [53, 453] on p "View" at bounding box center [53, 456] width 13 height 6
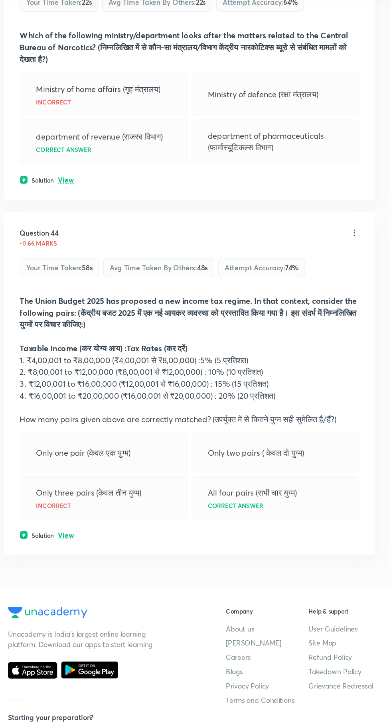
scroll to position [1863, 0]
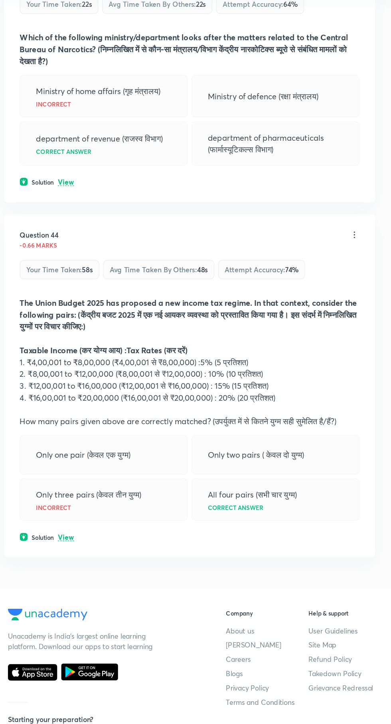
click at [58, 468] on p "View" at bounding box center [53, 471] width 13 height 6
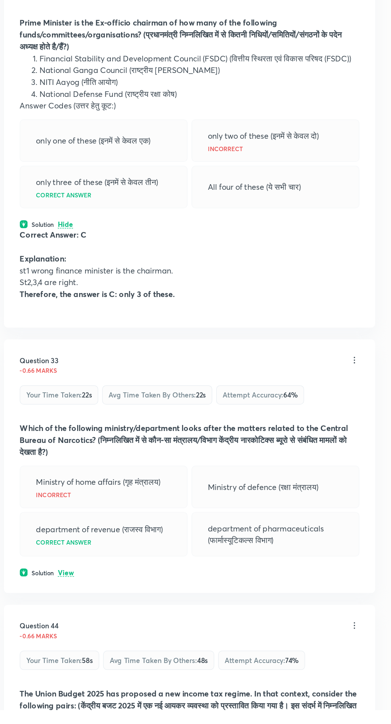
scroll to position [1435, 0]
click at [53, 610] on p "View" at bounding box center [53, 613] width 13 height 6
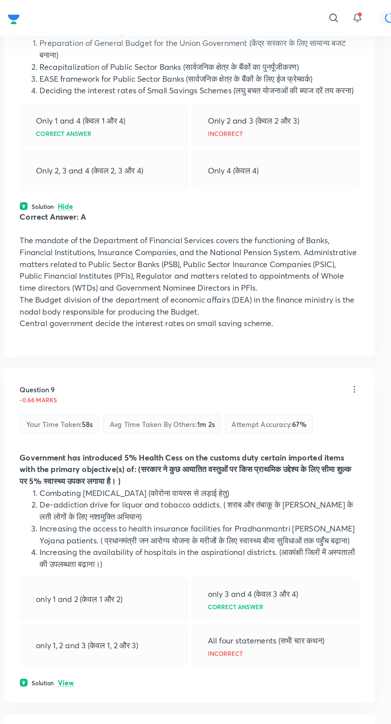
scroll to position [0, 0]
